Goal: Information Seeking & Learning: Learn about a topic

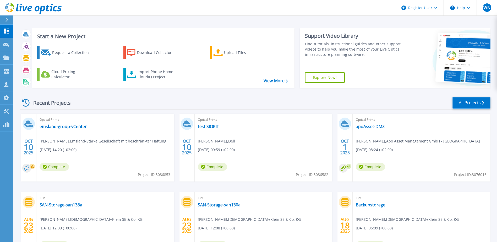
click at [468, 102] on link "All Projects" at bounding box center [471, 103] width 38 height 12
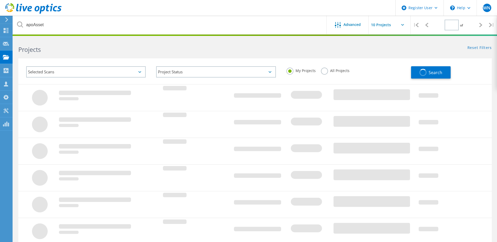
type input "1"
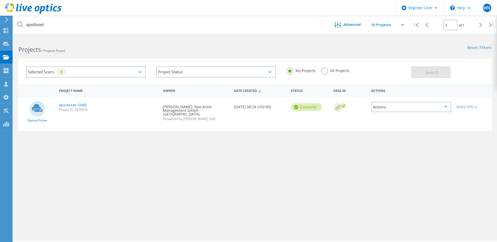
click at [324, 72] on label "All Projects" at bounding box center [335, 70] width 29 height 5
click at [0, 0] on input "All Projects" at bounding box center [0, 0] width 0 height 0
click at [437, 68] on button "Search" at bounding box center [431, 72] width 40 height 12
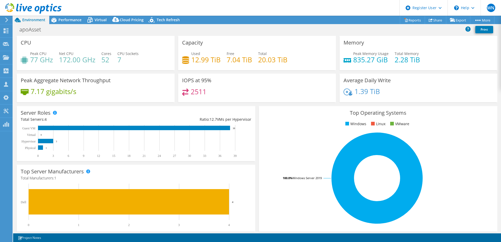
select select "EUFrankfurt"
select select "EUR"
drag, startPoint x: 189, startPoint y: 62, endPoint x: 219, endPoint y: 59, distance: 29.9
click at [219, 59] on div "Used 12.99 TiB Free 7.04 TiB Total 20.03 TiB" at bounding box center [257, 59] width 150 height 17
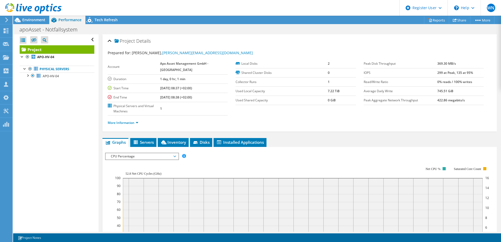
scroll to position [99, 0]
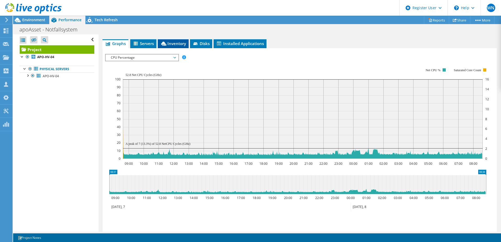
click at [179, 43] on span "Inventory" at bounding box center [173, 43] width 26 height 5
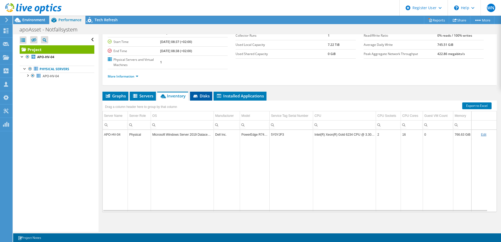
click at [204, 94] on span "Disks" at bounding box center [200, 95] width 17 height 5
